Goal: Information Seeking & Learning: Stay updated

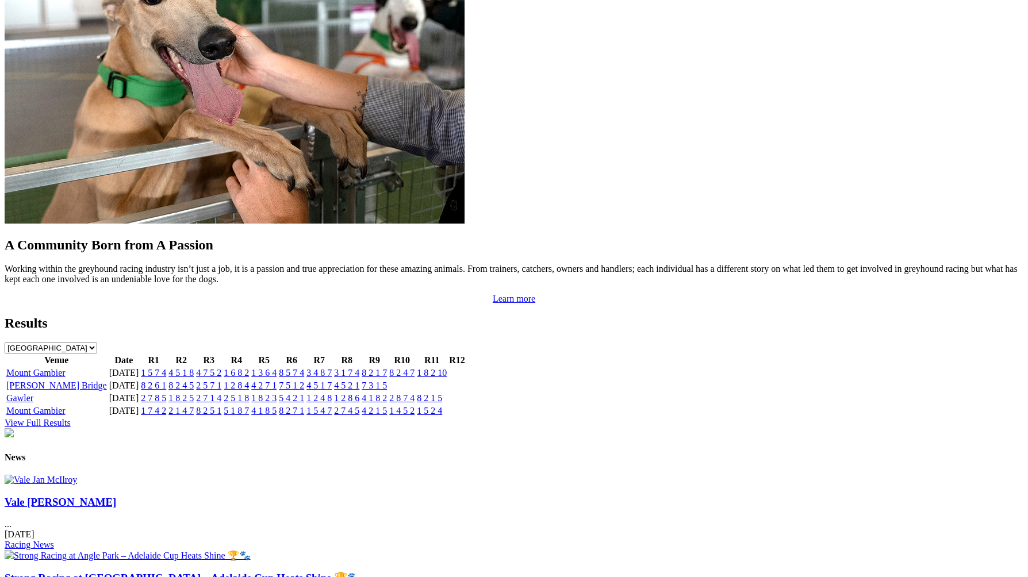
scroll to position [1004, 0]
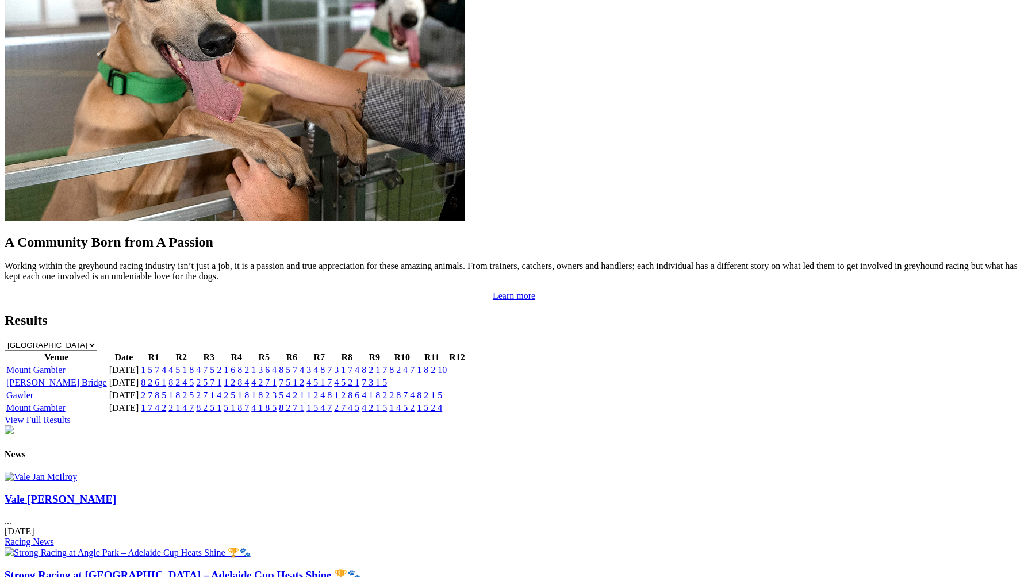
click at [166, 378] on link "8 2 6 1" at bounding box center [153, 383] width 25 height 10
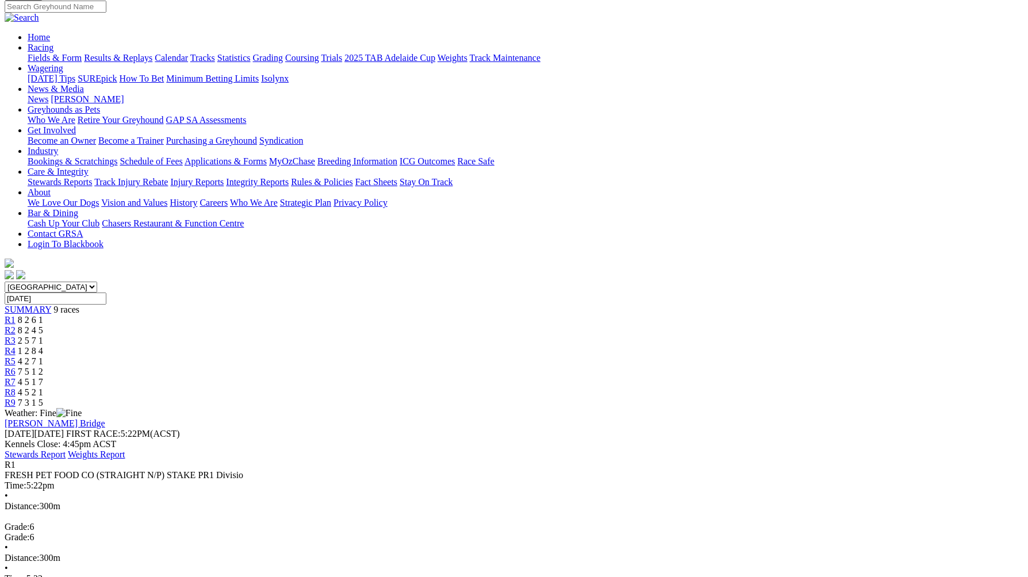
scroll to position [93, 0]
click at [43, 326] on span "8 2 4 5" at bounding box center [30, 331] width 25 height 10
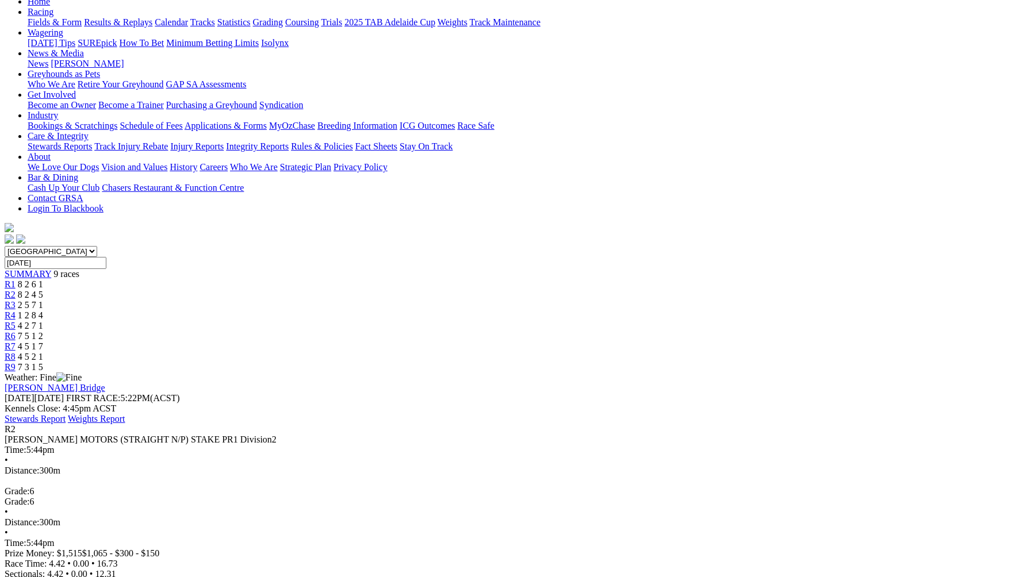
scroll to position [110, 0]
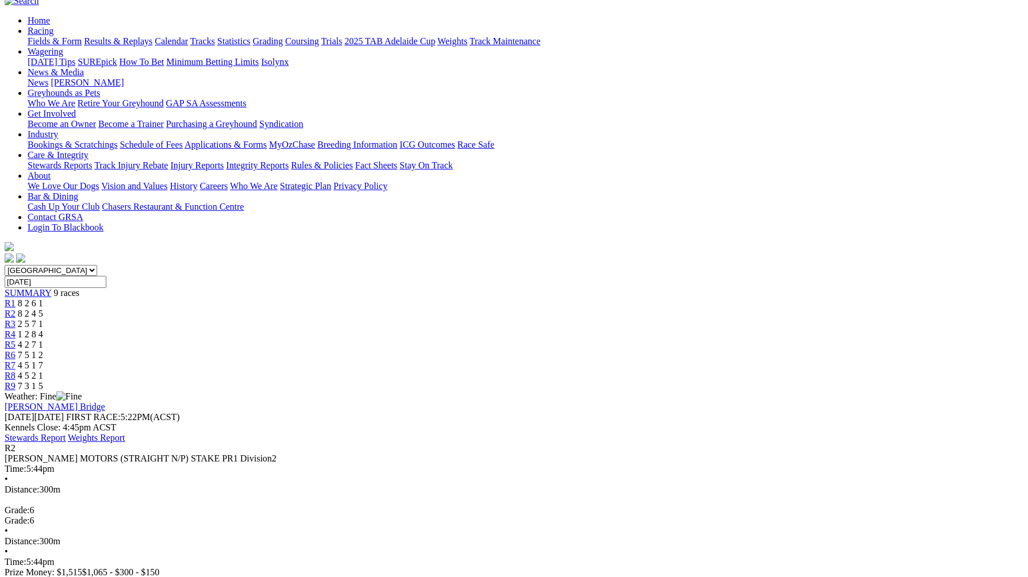
click at [43, 319] on span "2 5 7 1" at bounding box center [30, 324] width 25 height 10
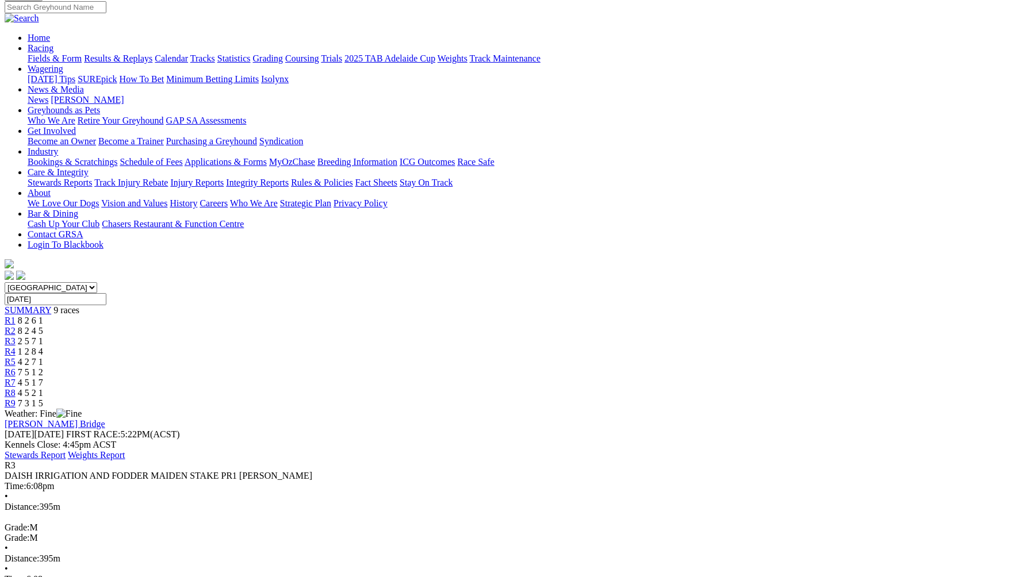
scroll to position [90, 0]
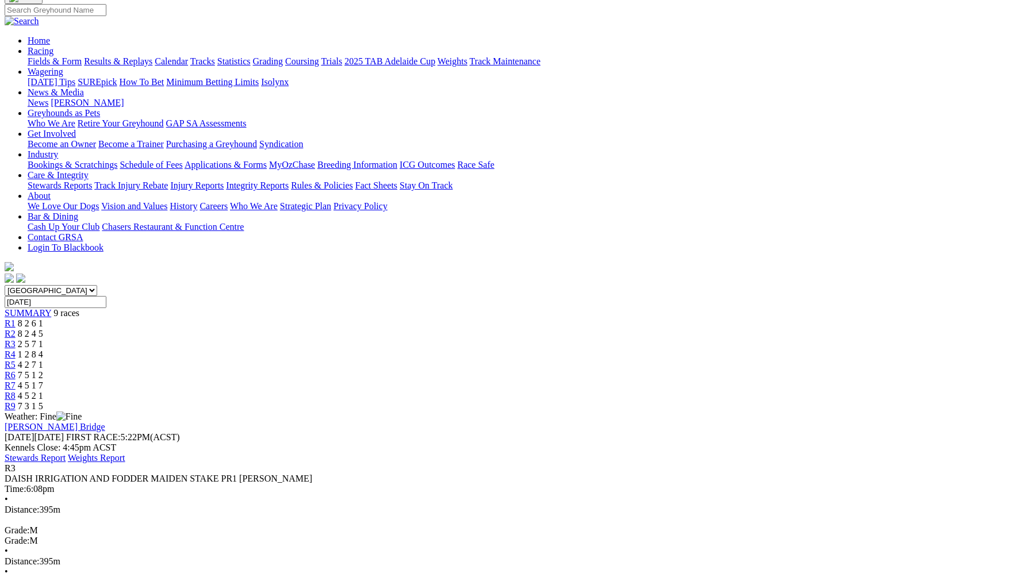
click at [16, 349] on span "R4" at bounding box center [10, 354] width 11 height 10
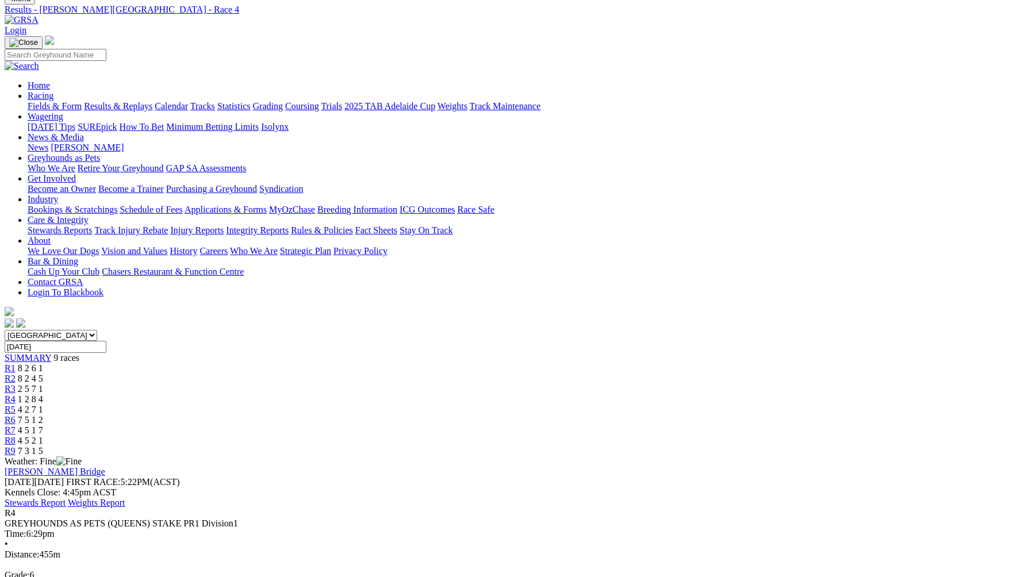
scroll to position [58, 0]
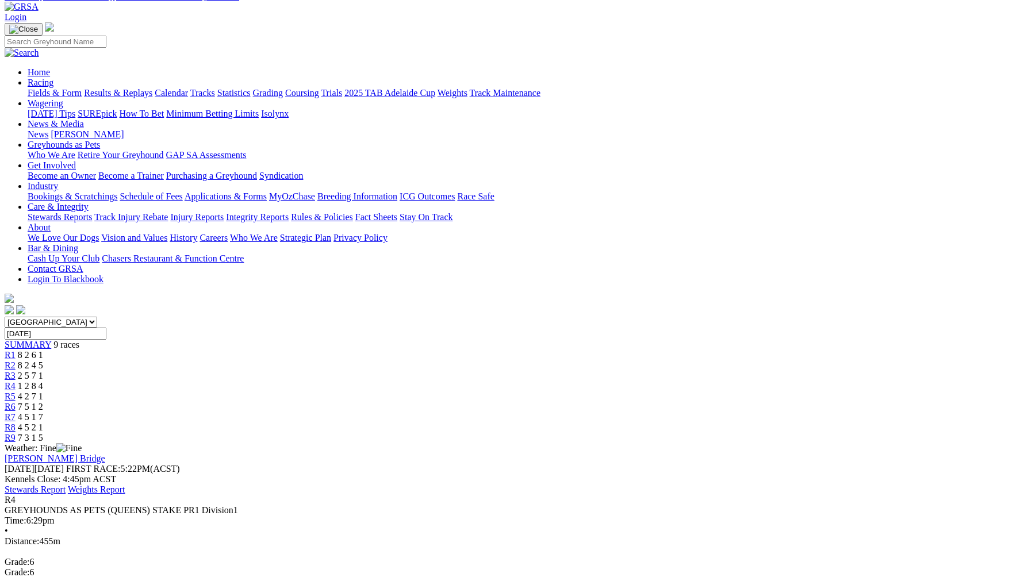
click at [43, 391] on span "4 2 7 1" at bounding box center [30, 396] width 25 height 10
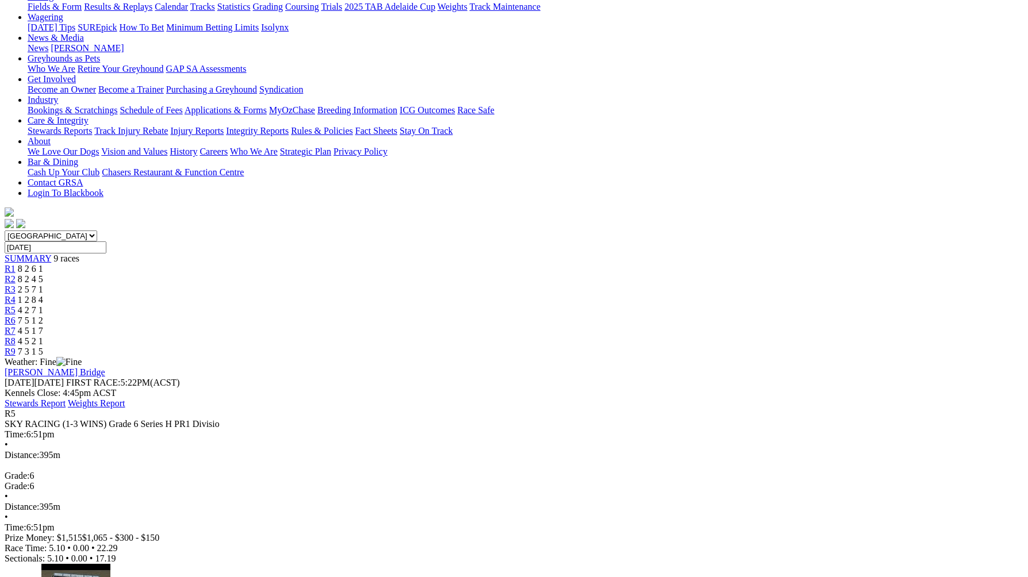
scroll to position [132, 0]
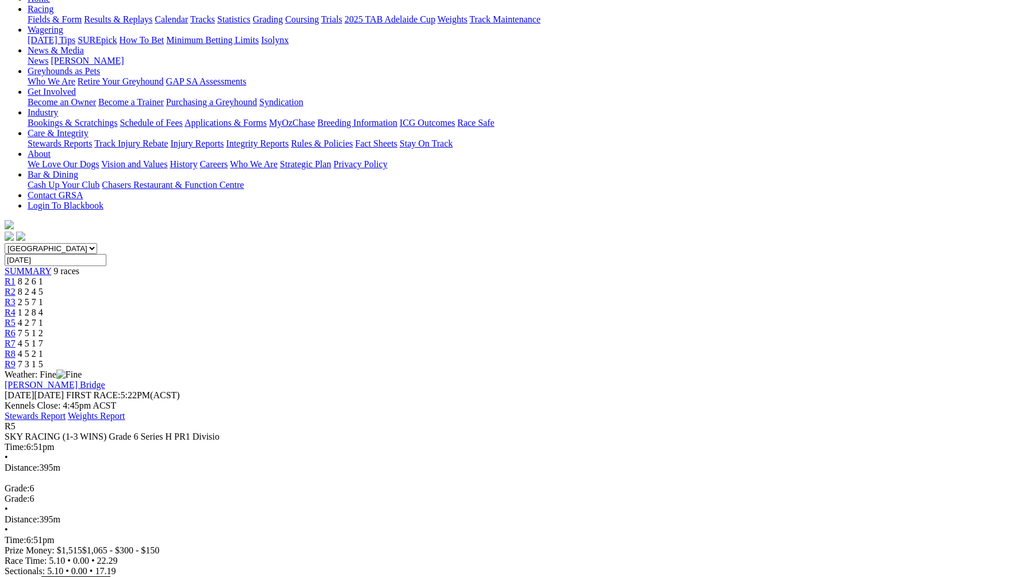
click at [16, 328] on span "R6" at bounding box center [10, 333] width 11 height 10
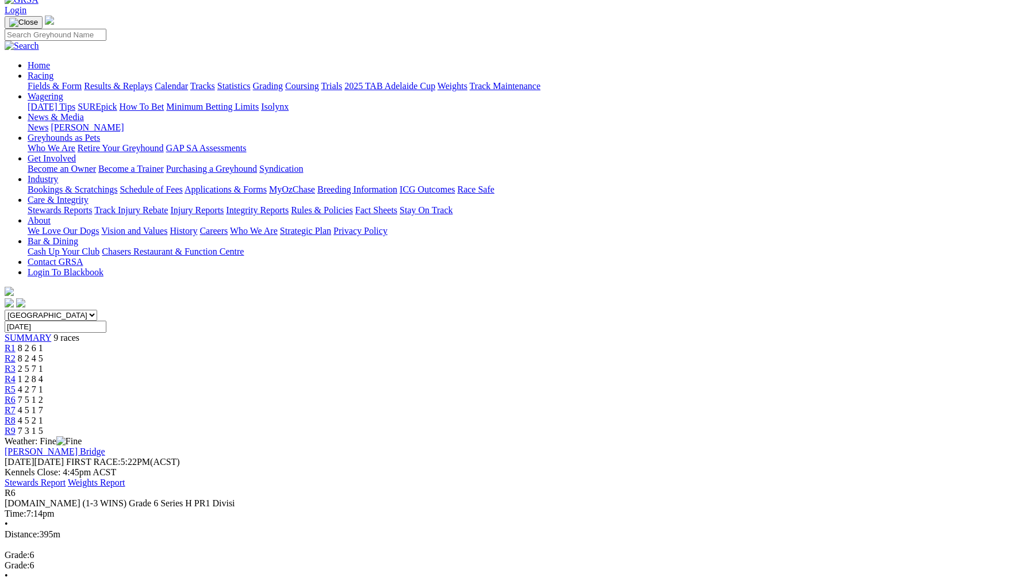
scroll to position [61, 0]
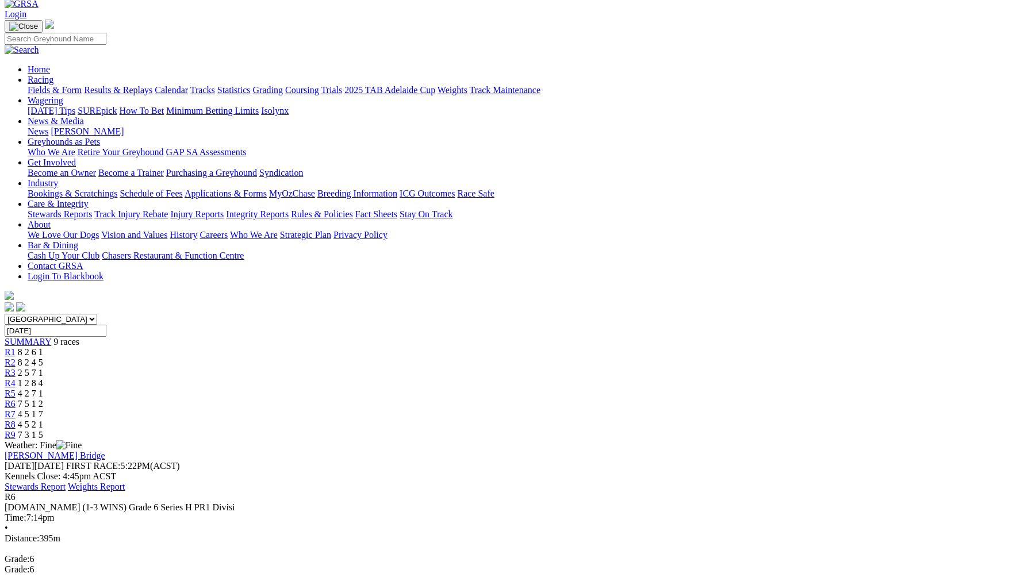
click at [43, 409] on span "4 5 1 7" at bounding box center [30, 414] width 25 height 10
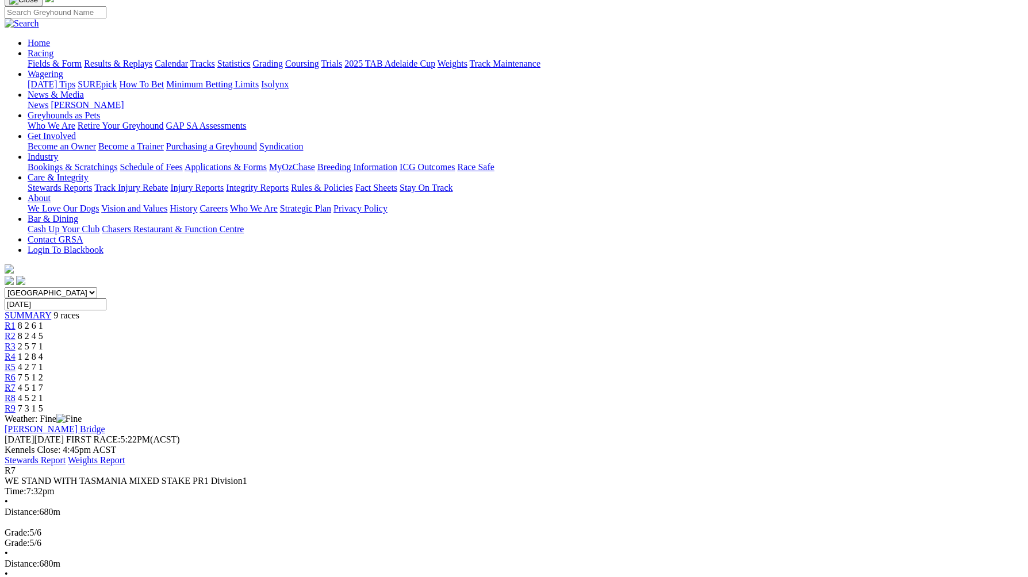
scroll to position [89, 0]
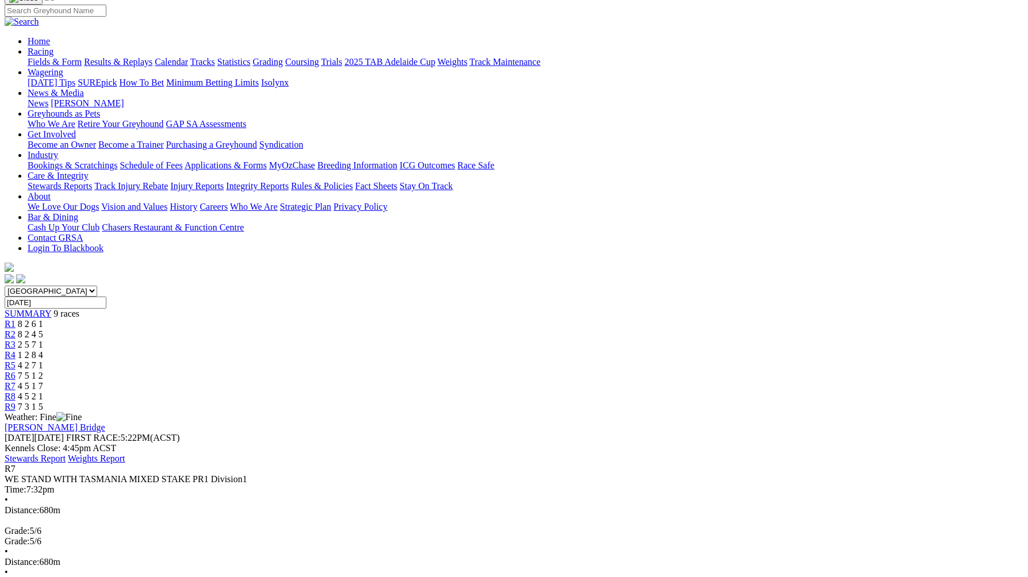
click at [753, 391] on div "R8 4 5 2 1" at bounding box center [514, 396] width 1019 height 10
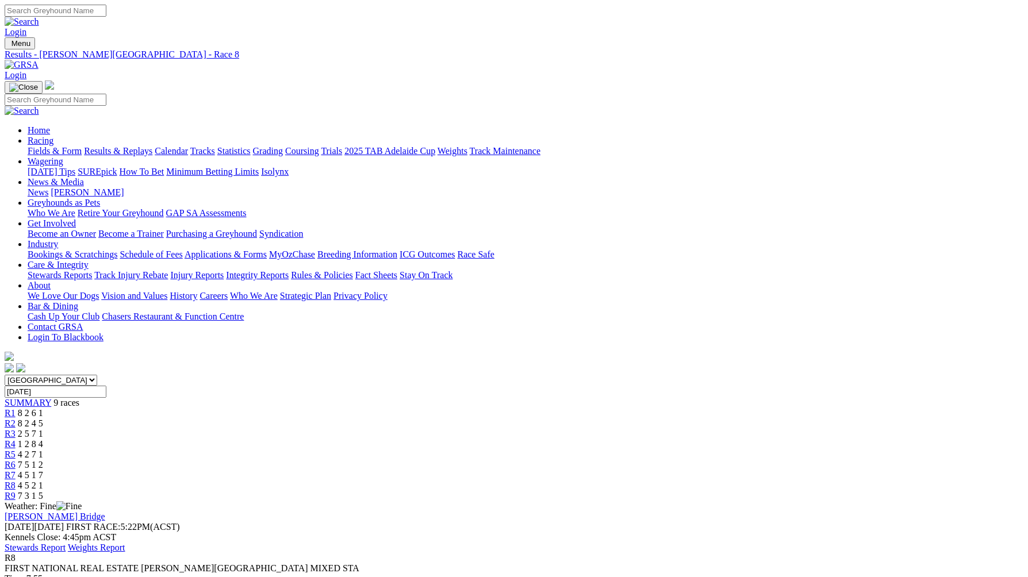
click at [43, 491] on span "7 3 1 5" at bounding box center [30, 496] width 25 height 10
